Goal: Information Seeking & Learning: Learn about a topic

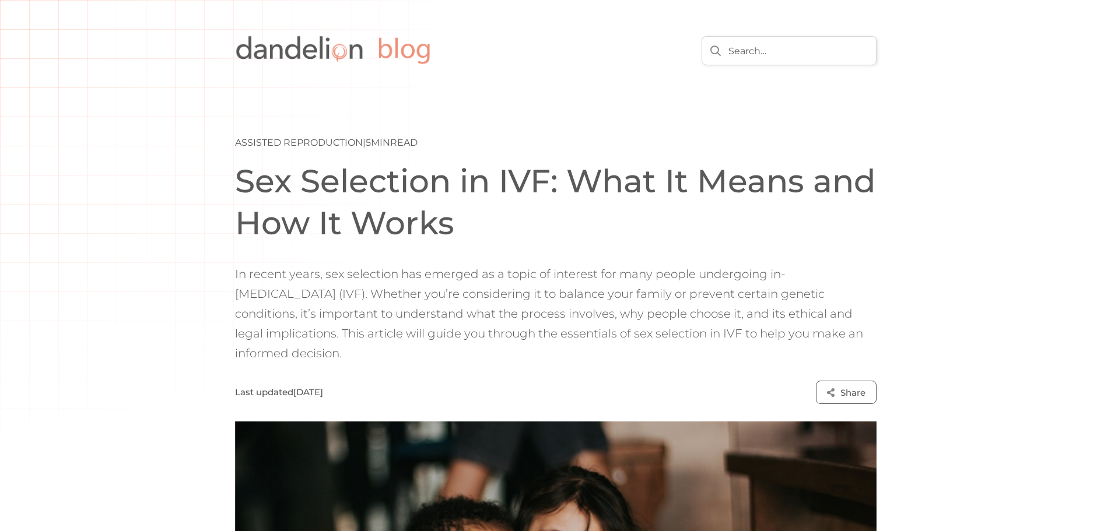
click at [129, 291] on div "Assisted Reproduction | 5 min read Sex Selection in IVF: What It Means and How …" at bounding box center [555, 470] width 1111 height 760
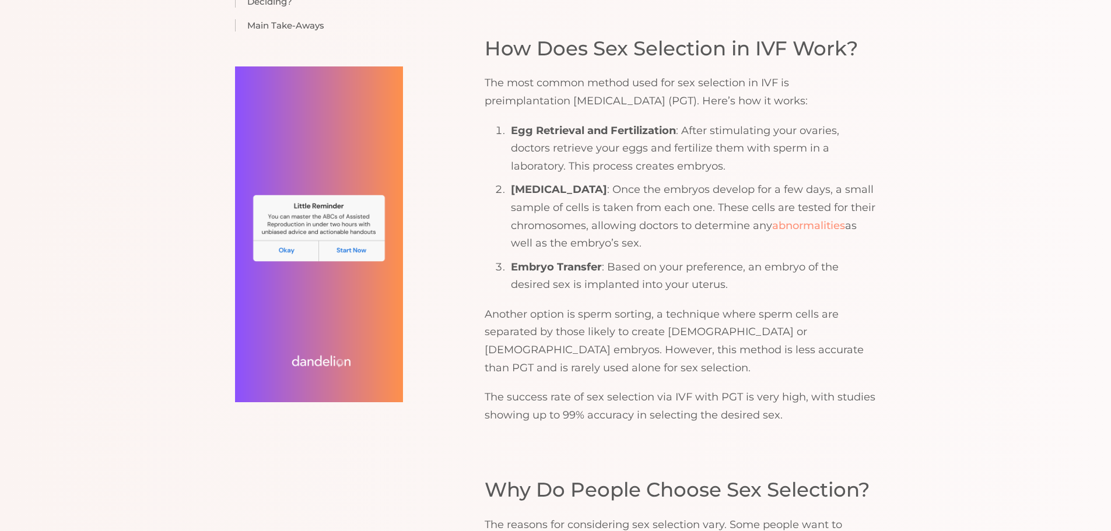
scroll to position [1341, 0]
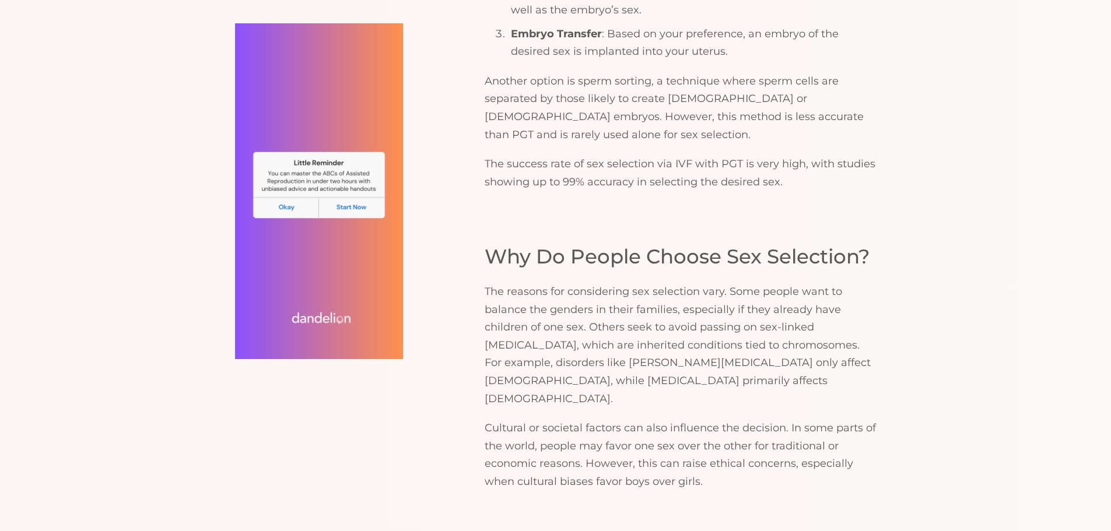
click at [637, 284] on p "The reasons for considering sex selection vary. Some people want to balance the…" at bounding box center [681, 345] width 392 height 125
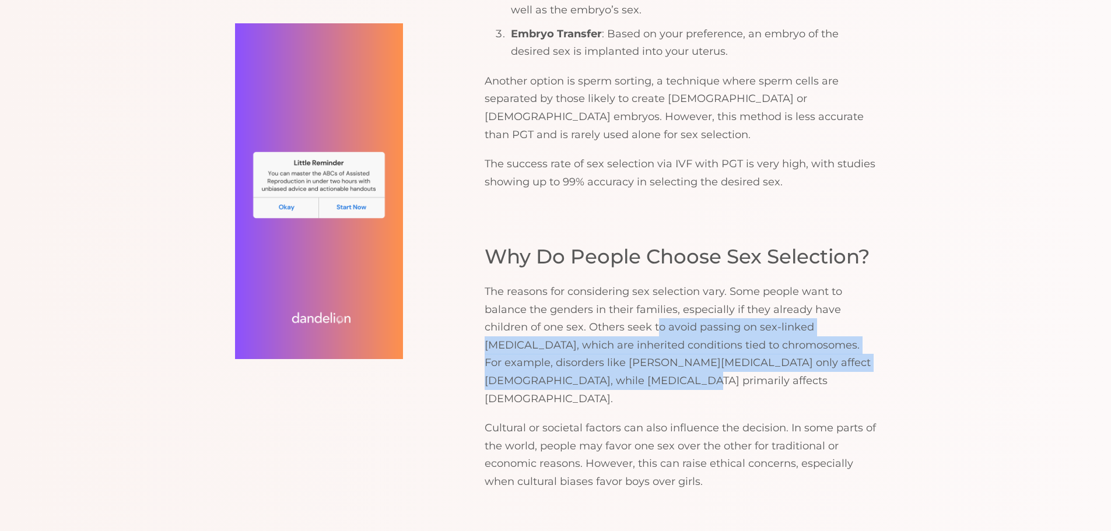
drag, startPoint x: 659, startPoint y: 269, endPoint x: 651, endPoint y: 328, distance: 58.9
click at [651, 328] on p "The reasons for considering sex selection vary. Some people want to balance the…" at bounding box center [681, 345] width 392 height 125
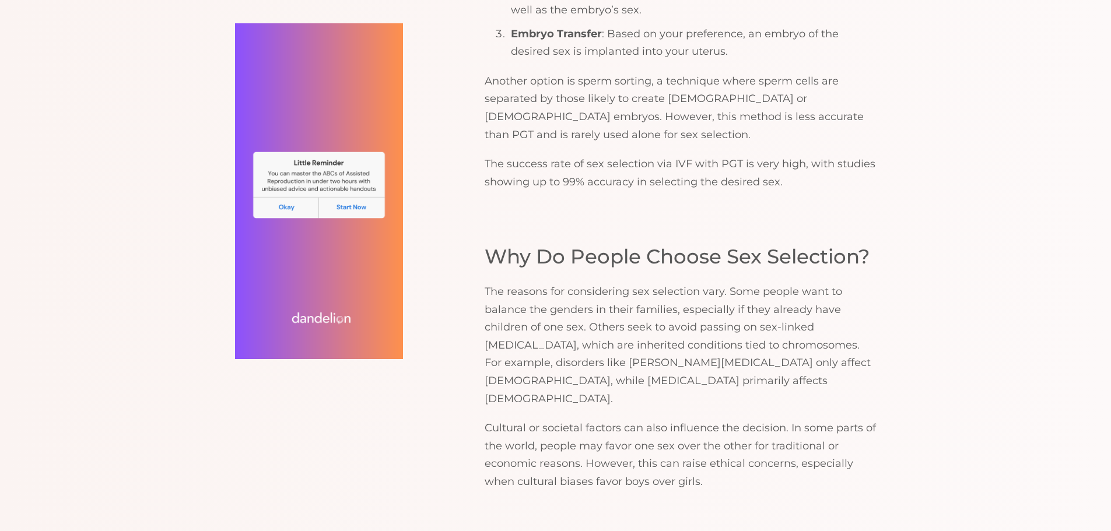
click at [681, 327] on p "The reasons for considering sex selection vary. Some people want to balance the…" at bounding box center [681, 345] width 392 height 125
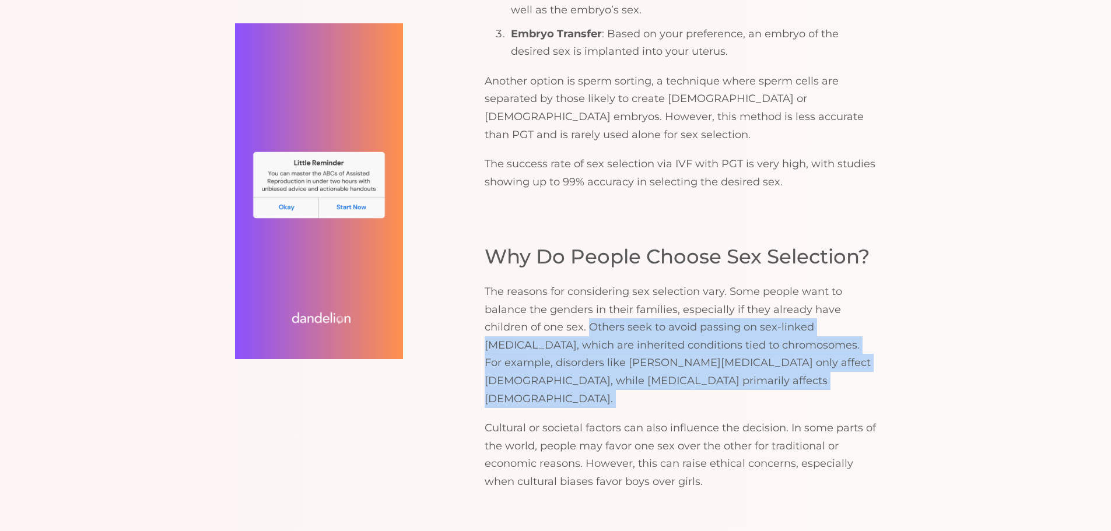
drag, startPoint x: 682, startPoint y: 325, endPoint x: 612, endPoint y: 272, distance: 88.2
click at [612, 283] on p "The reasons for considering sex selection vary. Some people want to balance the…" at bounding box center [681, 345] width 392 height 125
copy p "Others seek to avoid passing on sex-linked genetic disorders, which are inherit…"
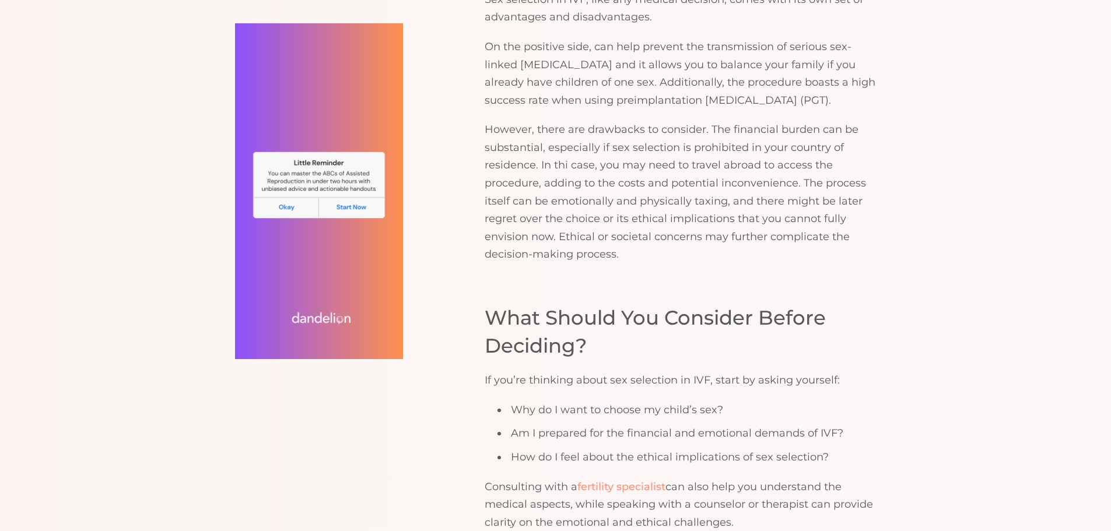
scroll to position [2916, 0]
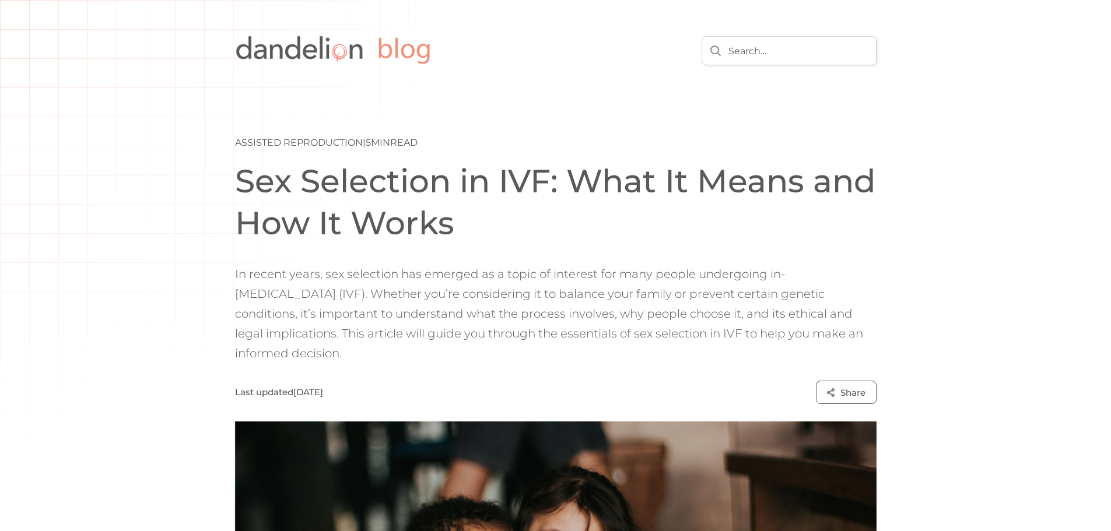
scroll to position [2916, 0]
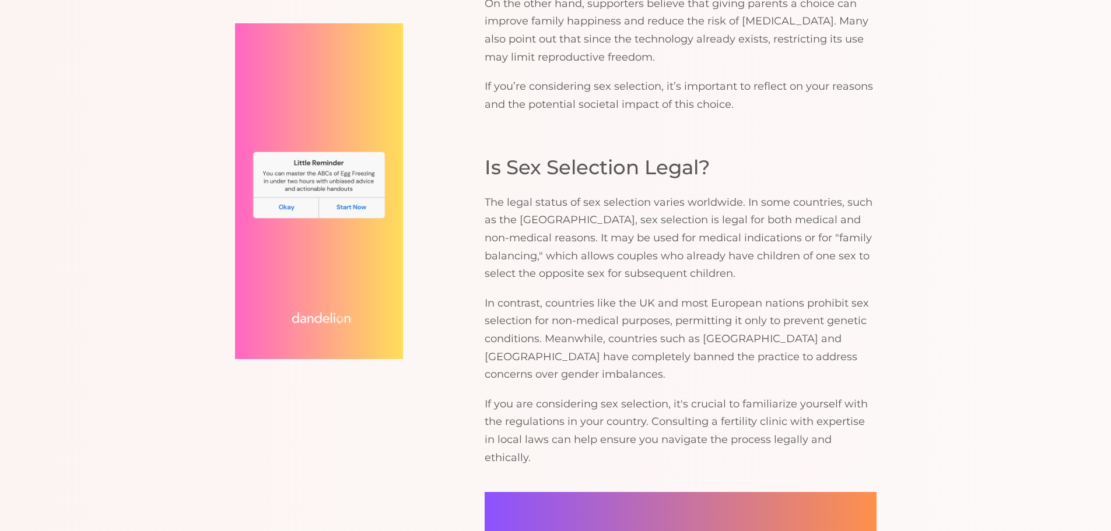
scroll to position [1803, 0]
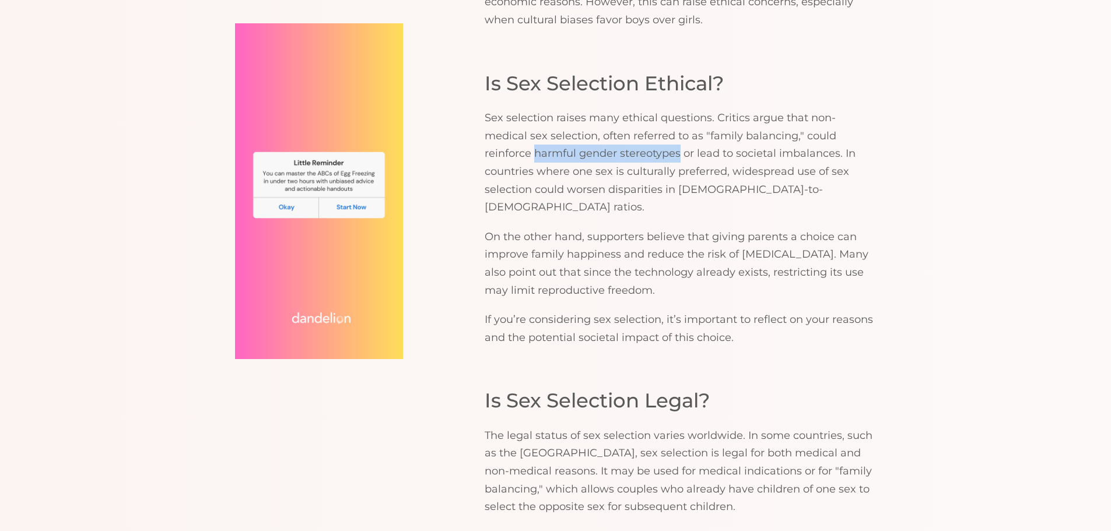
drag, startPoint x: 604, startPoint y: 161, endPoint x: 668, endPoint y: 202, distance: 76.0
click at [668, 228] on p "On the other hand, supporters believe that giving parents a choice can improve …" at bounding box center [681, 263] width 392 height 71
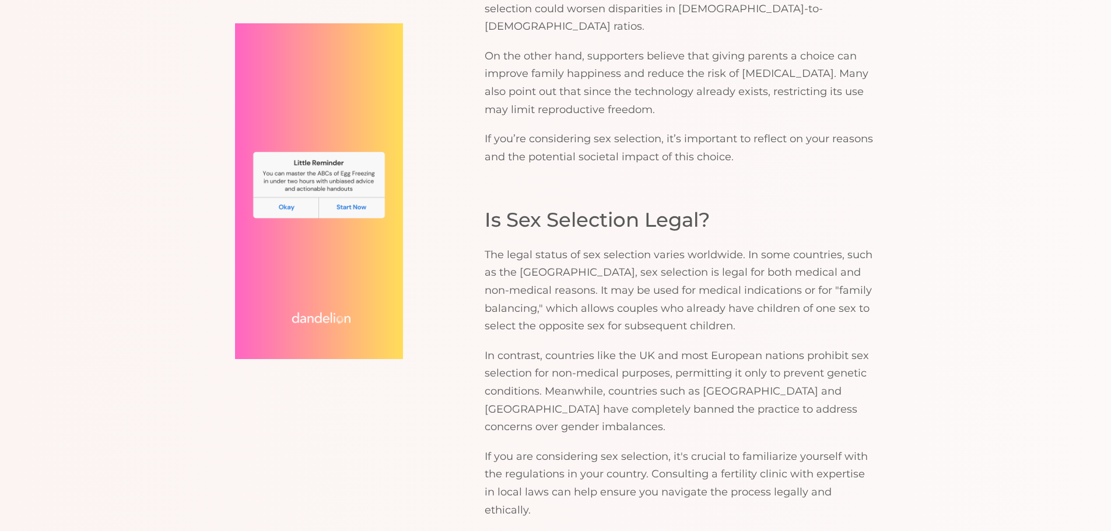
scroll to position [2037, 0]
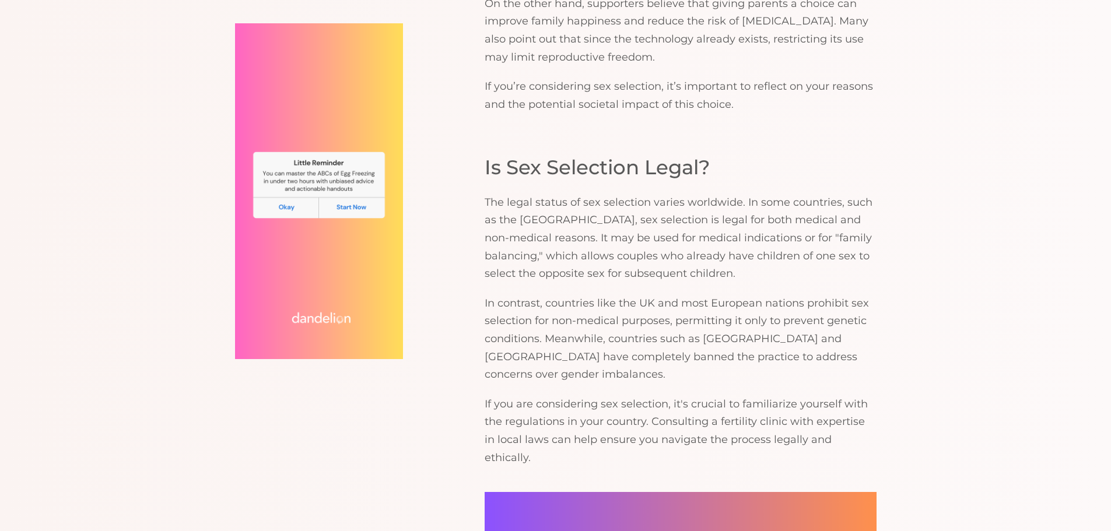
click at [581, 295] on p "In contrast, countries like the UK and most European nations prohibit sex selec…" at bounding box center [681, 339] width 392 height 89
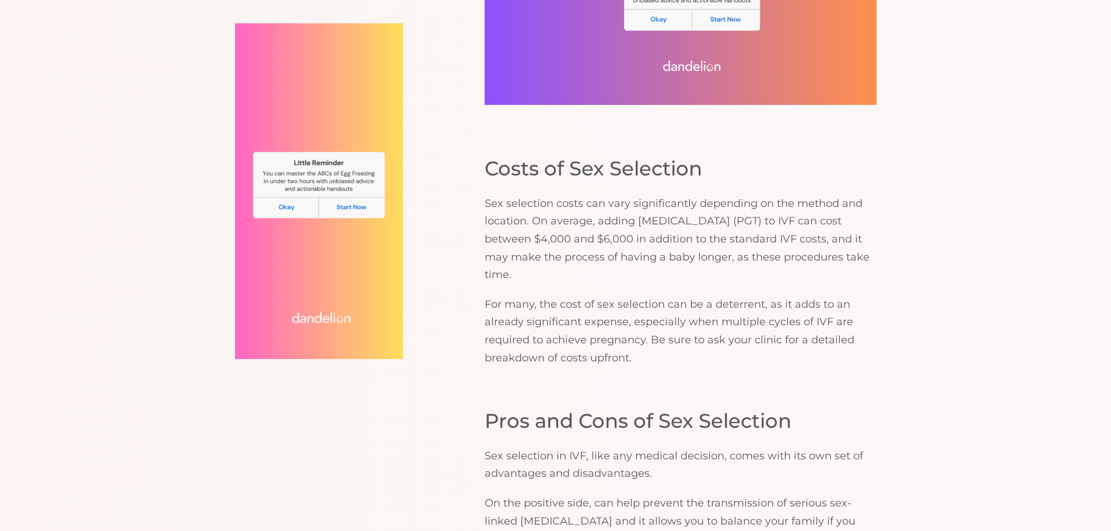
scroll to position [2853, 0]
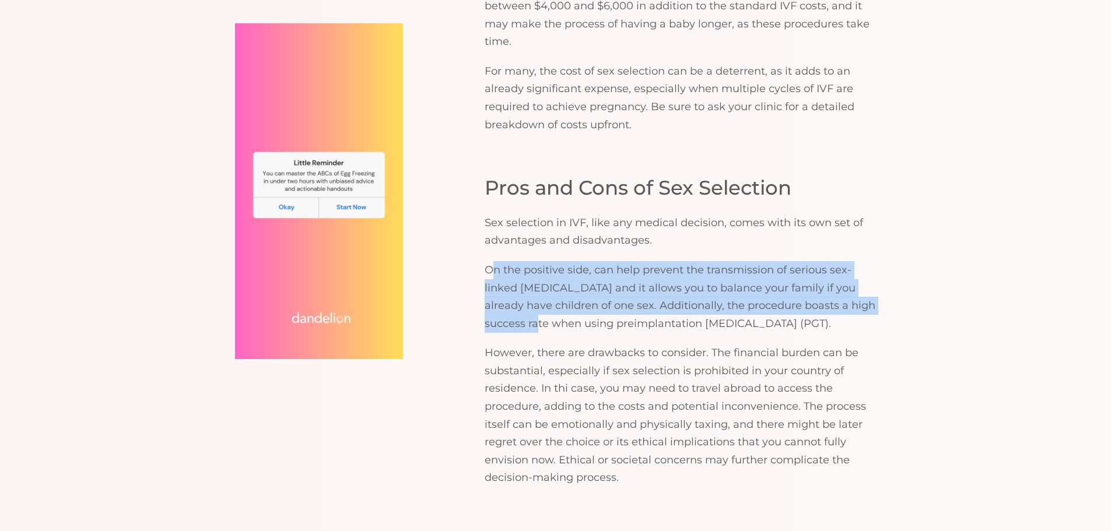
drag, startPoint x: 496, startPoint y: 129, endPoint x: 523, endPoint y: 204, distance: 79.9
click at [523, 204] on div "Pros and Cons of Sex Selection Sex selection in IVF, like any medical decision,…" at bounding box center [681, 330] width 392 height 313
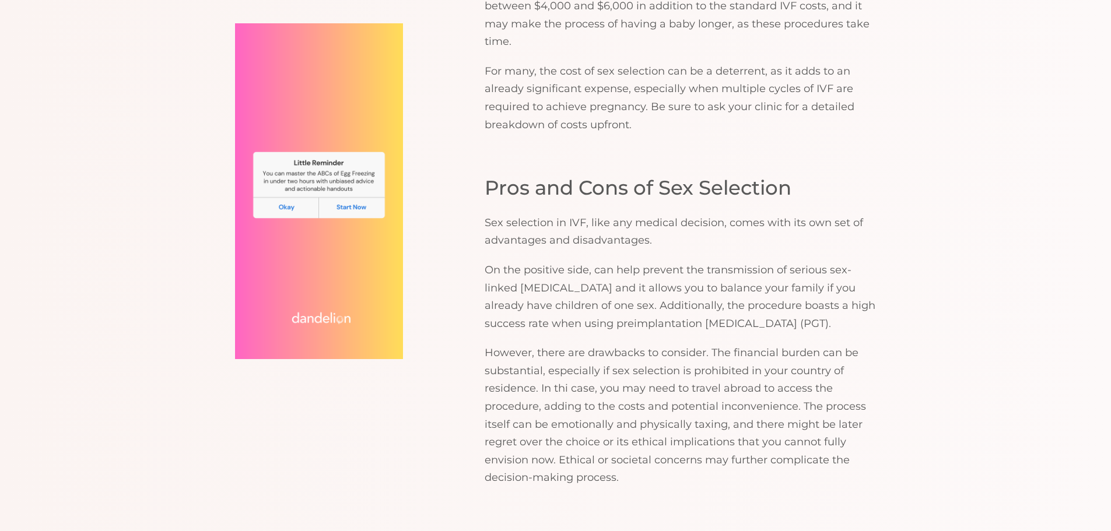
click at [516, 344] on p "However, there are drawbacks to consider. The financial burden can be substanti…" at bounding box center [681, 415] width 392 height 143
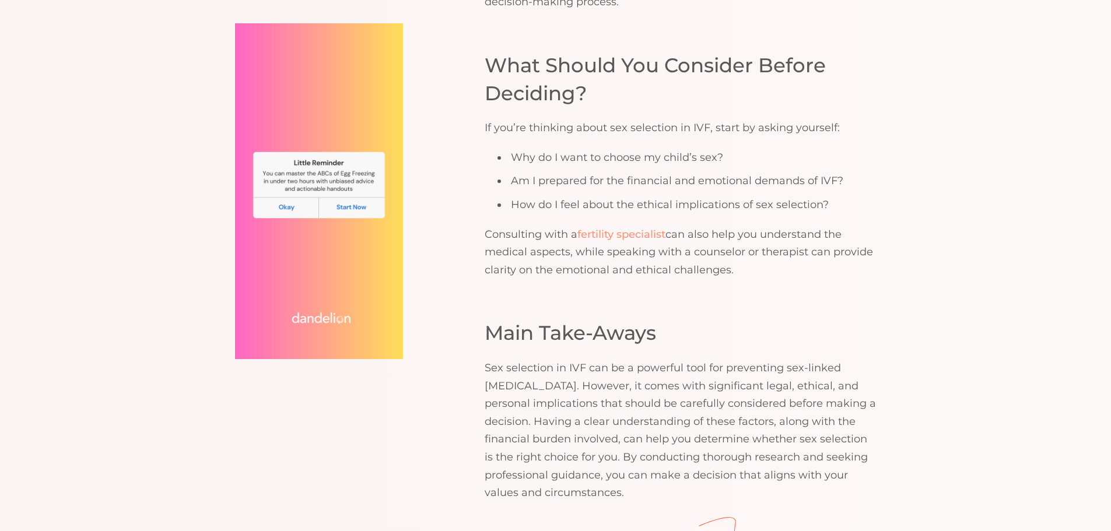
scroll to position [3436, 0]
